Goal: Task Accomplishment & Management: Use online tool/utility

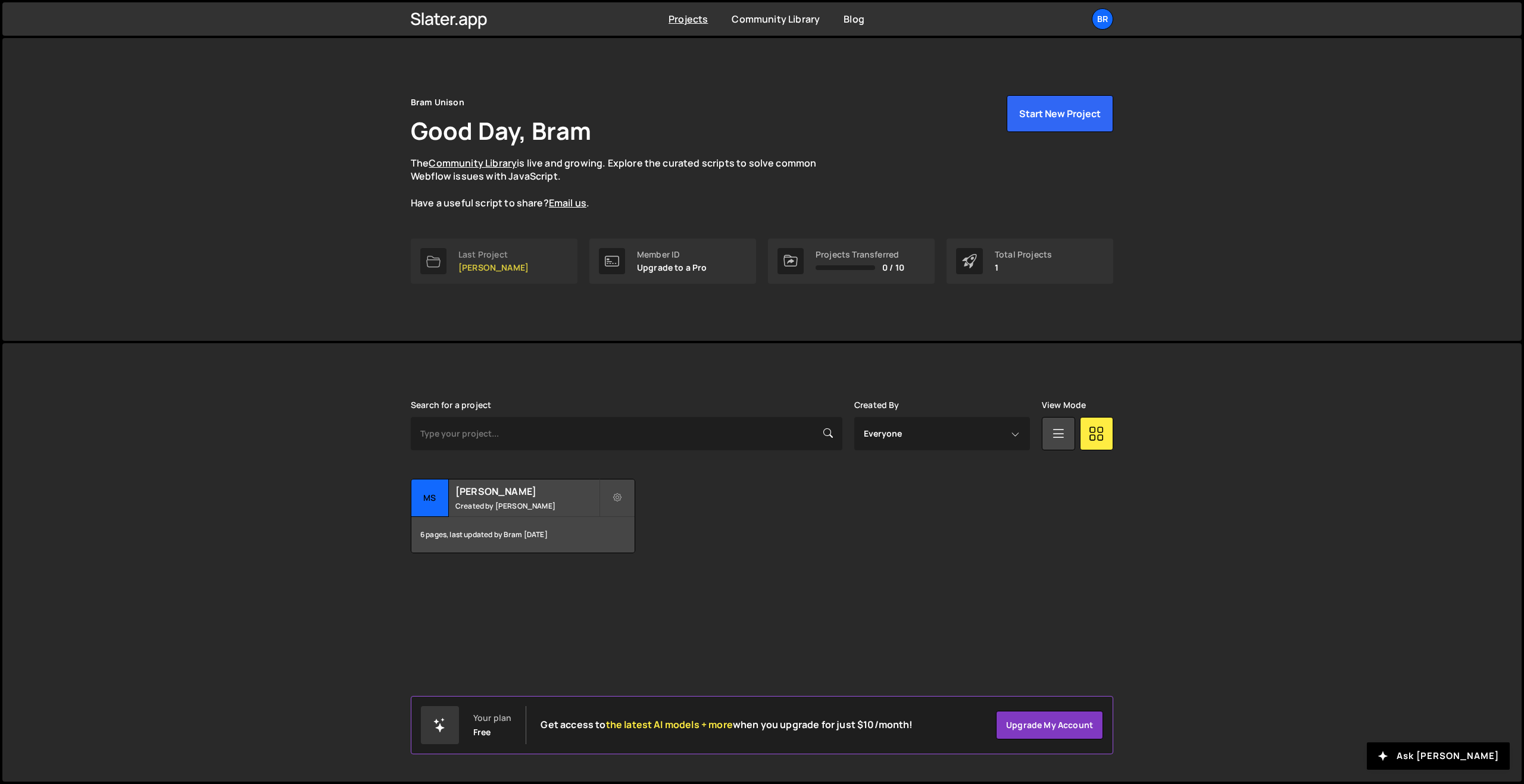
click at [513, 266] on p "[PERSON_NAME]" at bounding box center [493, 267] width 70 height 9
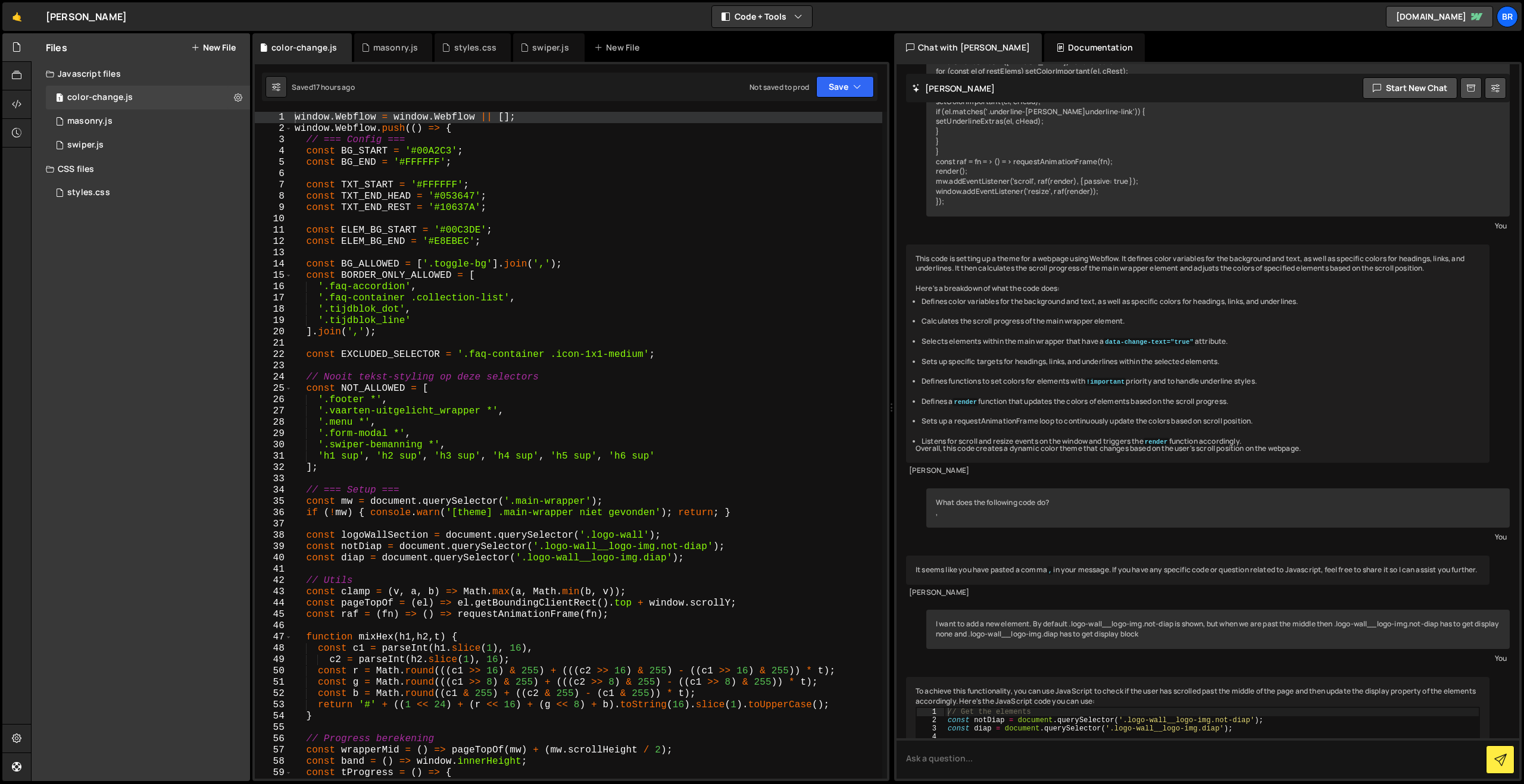
scroll to position [1873, 0]
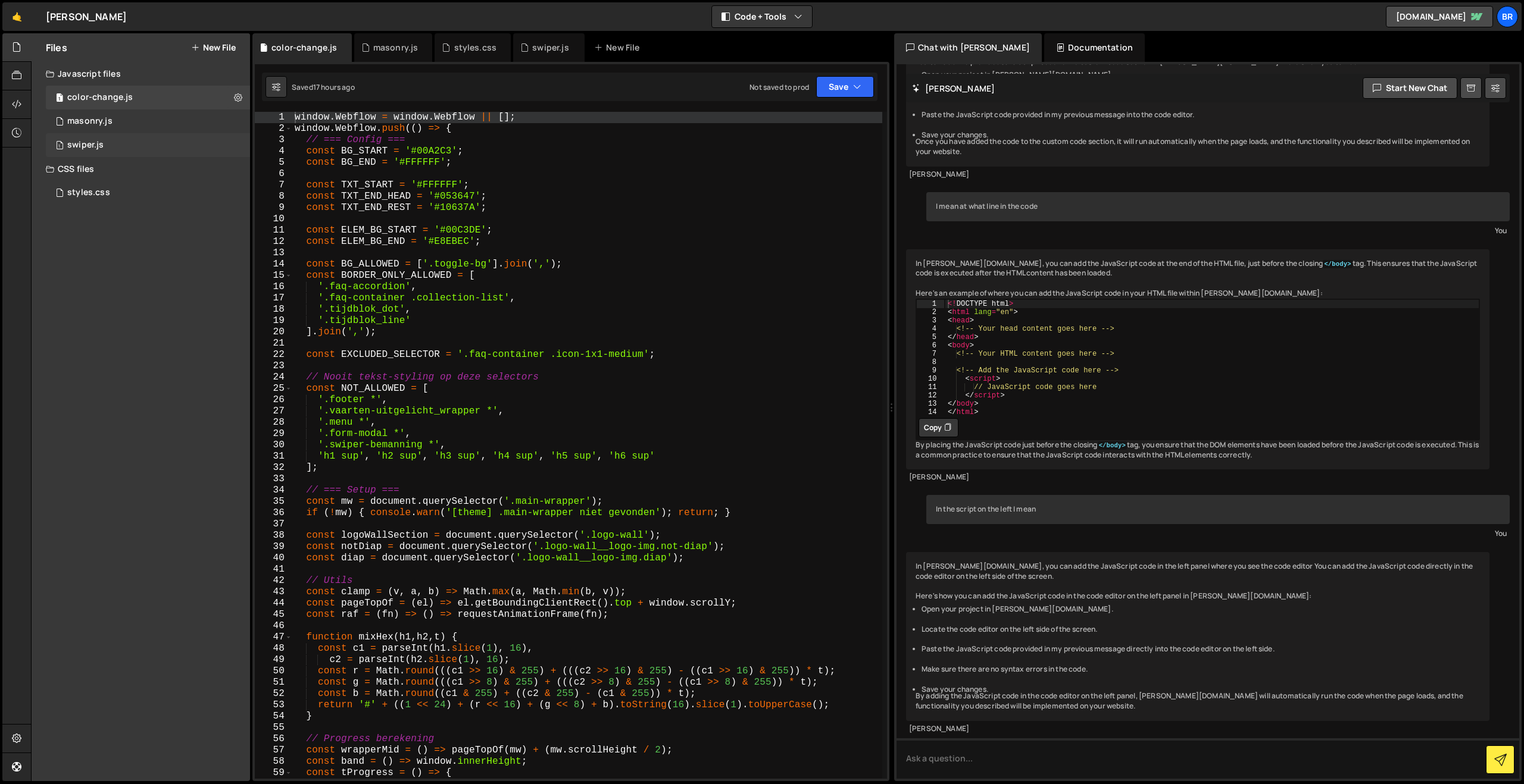
click at [236, 151] on div "1 swiper.js 0" at bounding box center [147, 145] width 204 height 24
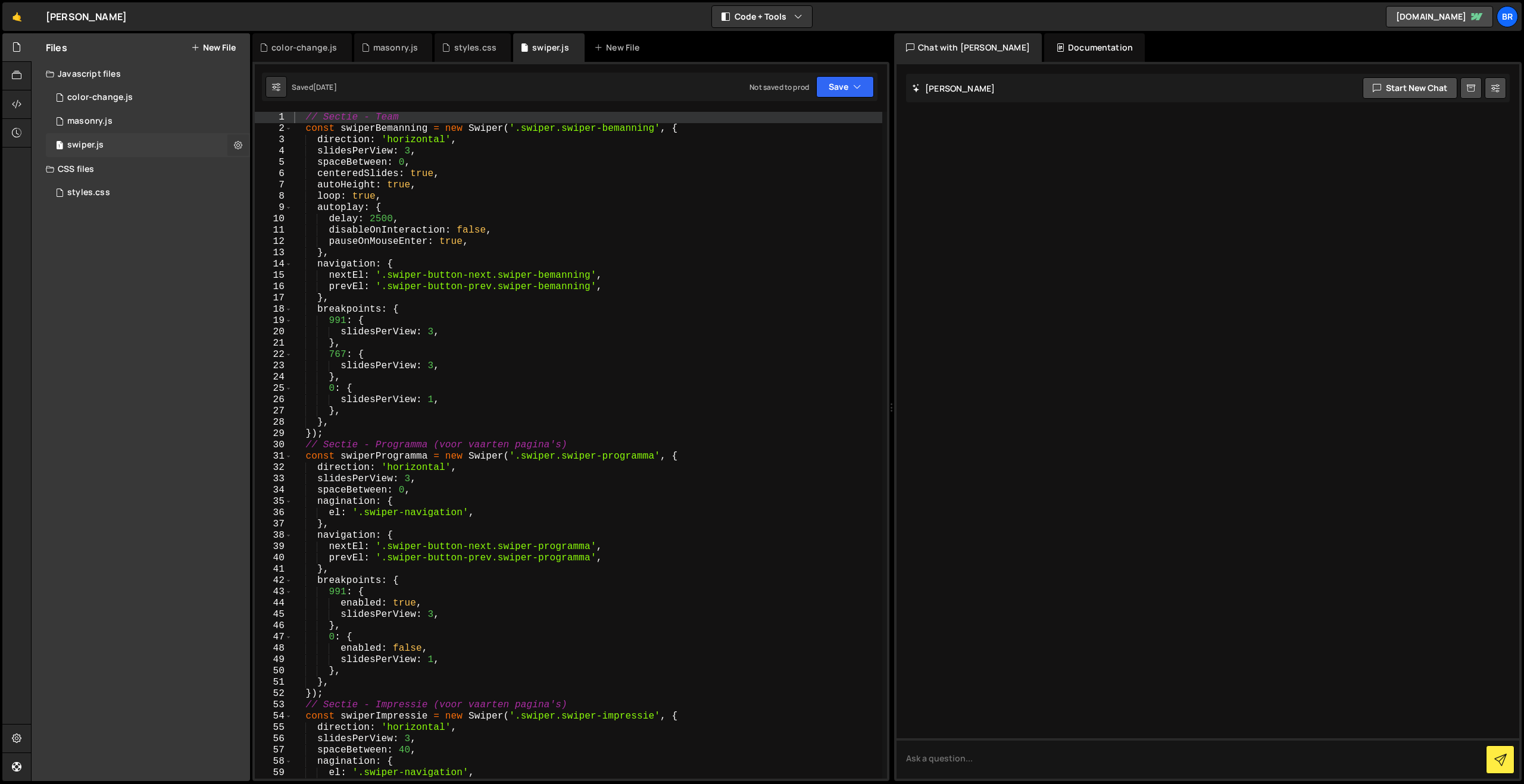
click at [239, 150] on icon at bounding box center [239, 145] width 8 height 11
click at [295, 173] on button "Edit File Settings" at bounding box center [311, 170] width 117 height 24
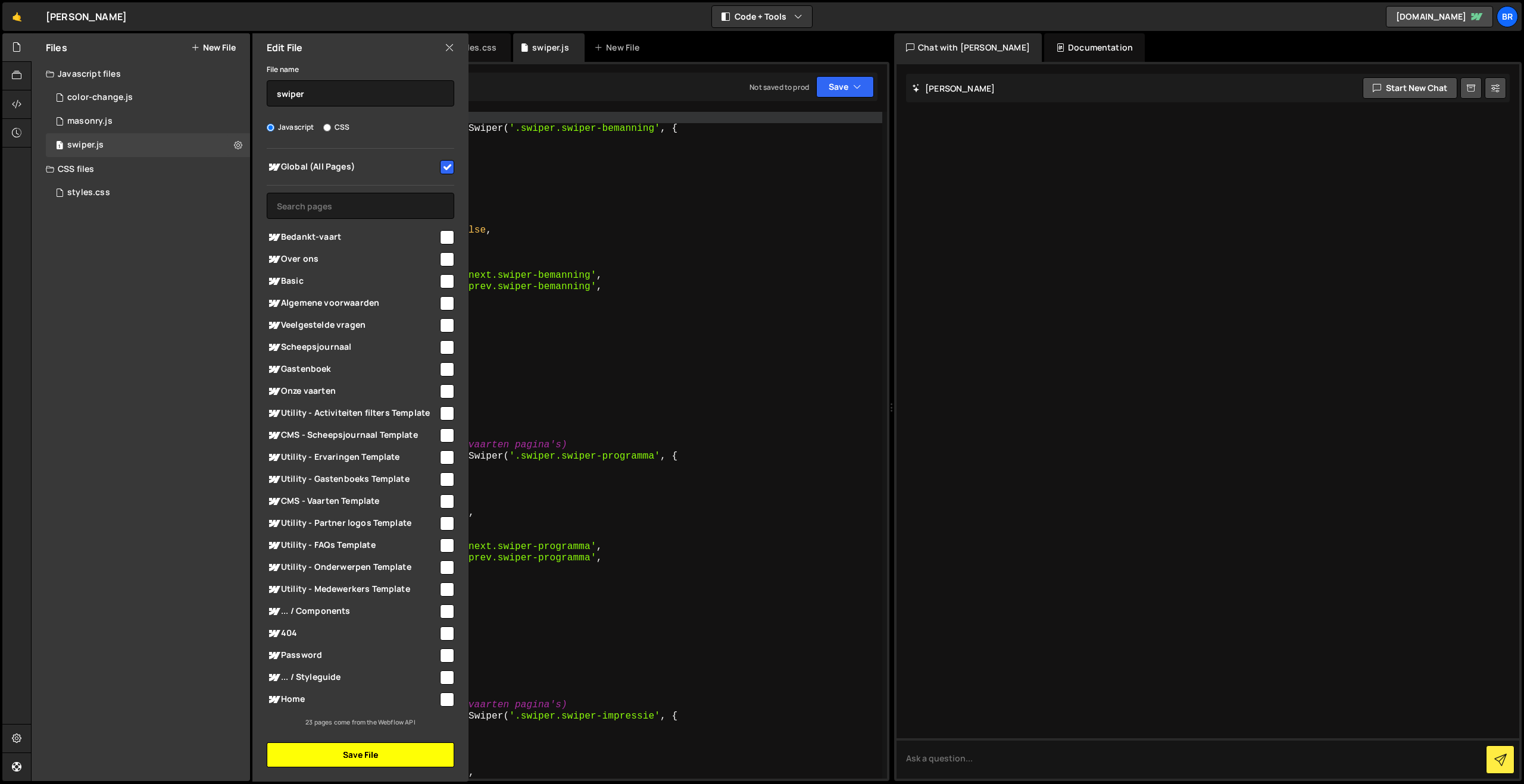
click at [369, 757] on button "Save File" at bounding box center [360, 755] width 188 height 25
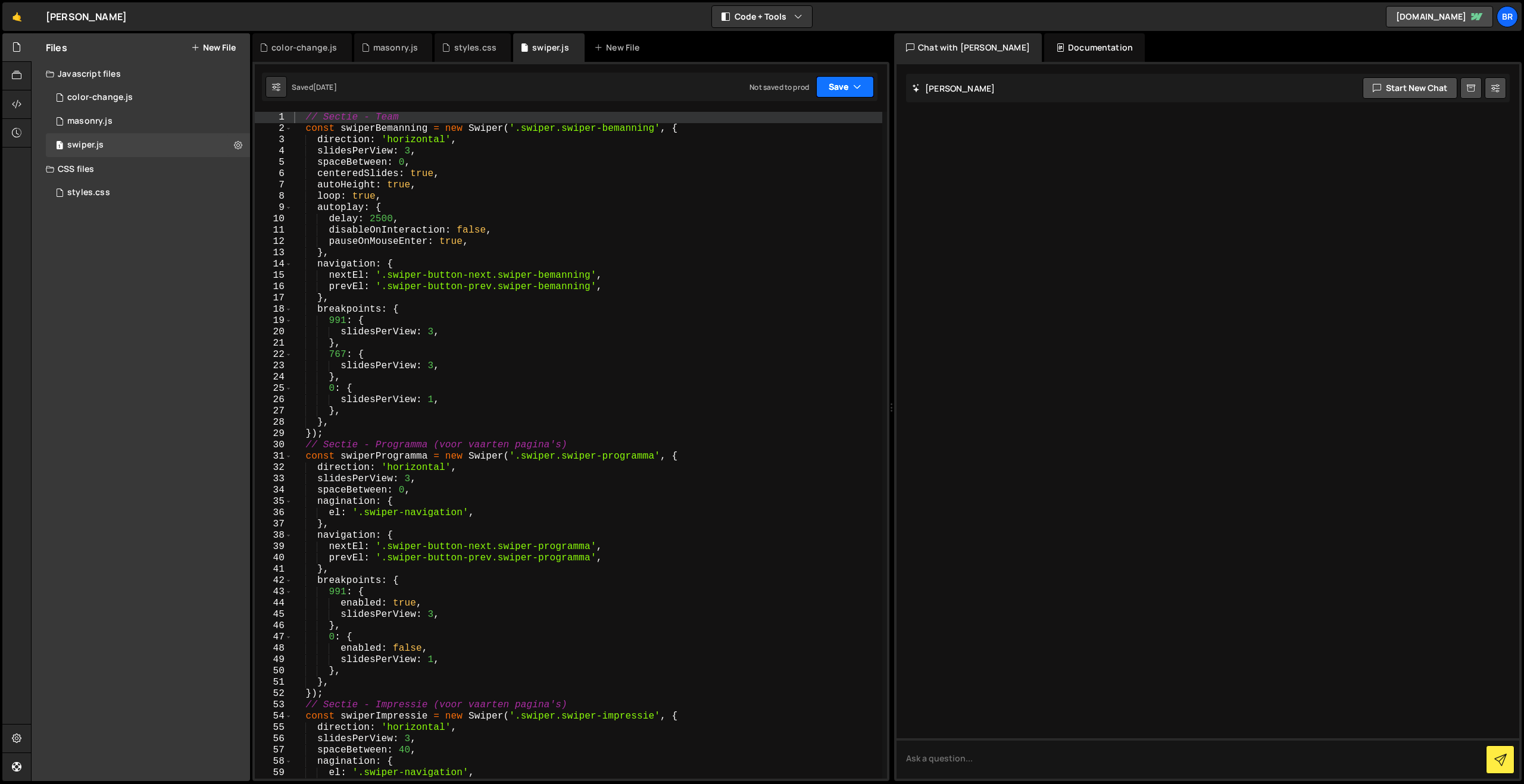
click at [829, 91] on button "Save" at bounding box center [845, 86] width 58 height 21
click at [819, 127] on div "Saved 1 day ago" at bounding box center [805, 129] width 124 height 14
